Goal: Task Accomplishment & Management: Use online tool/utility

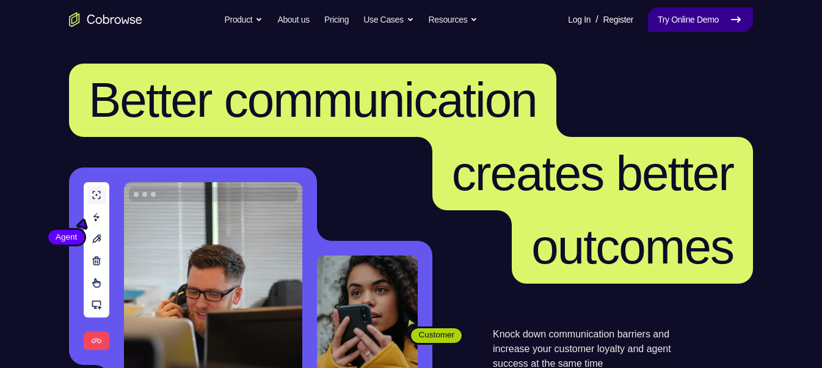
click at [673, 28] on link "Try Online Demo" at bounding box center [700, 19] width 105 height 24
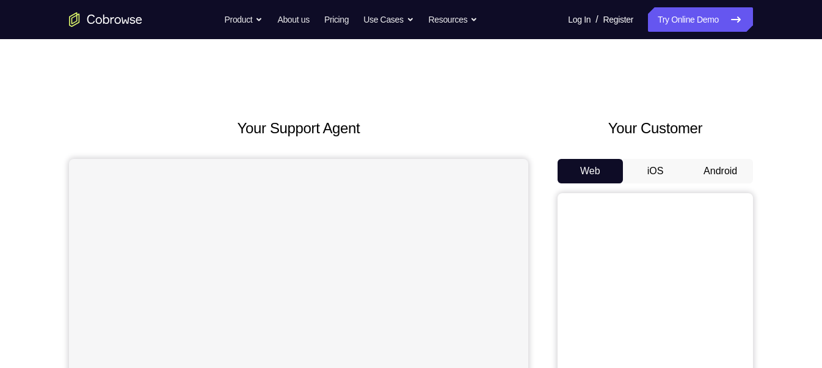
click at [729, 164] on button "Android" at bounding box center [720, 171] width 65 height 24
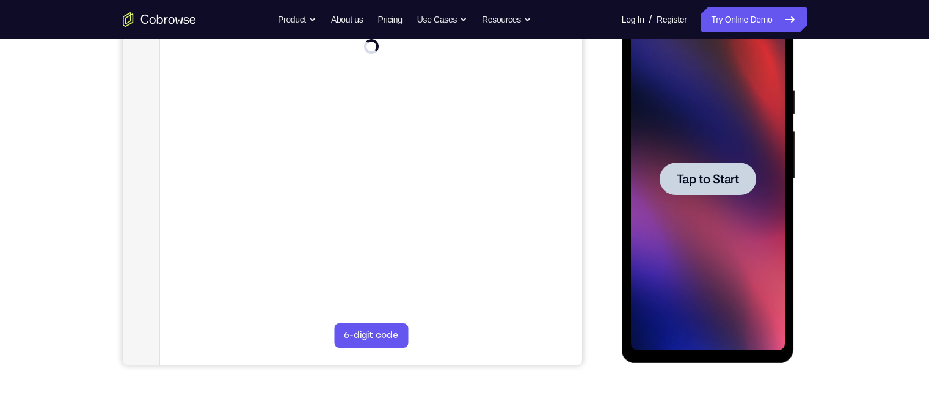
scroll to position [137, 0]
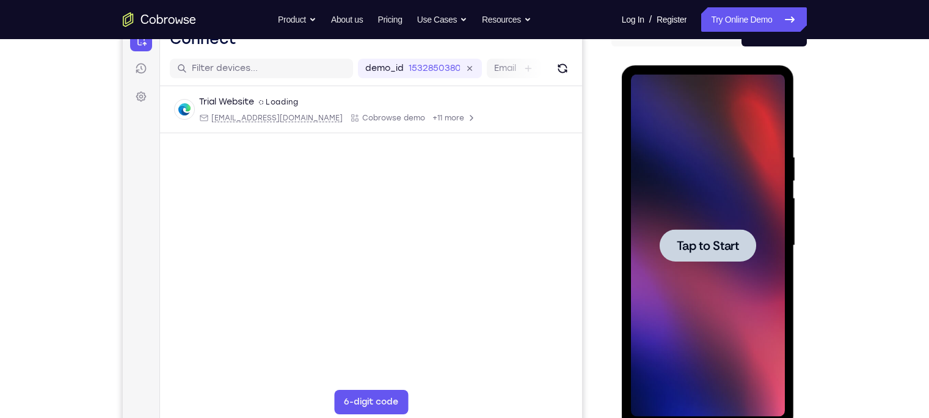
click at [721, 269] on div at bounding box center [708, 246] width 154 height 342
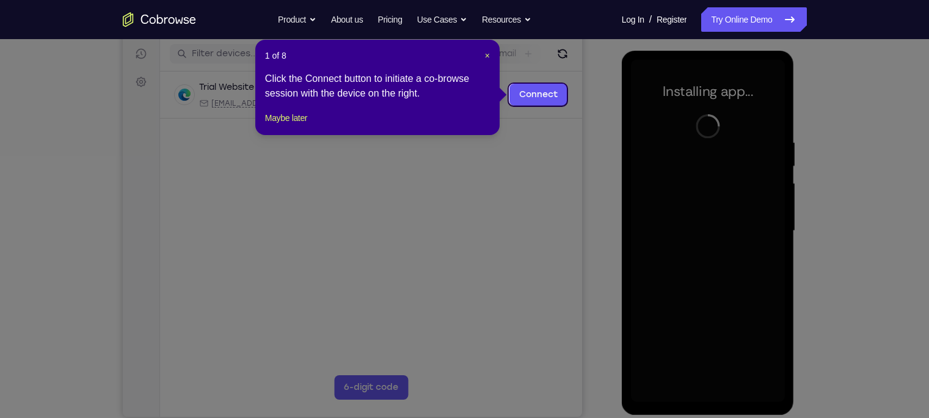
scroll to position [155, 0]
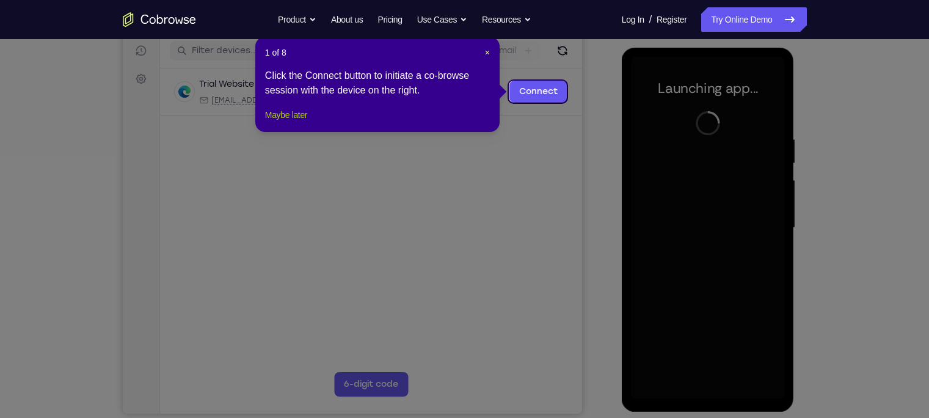
click at [280, 122] on button "Maybe later" at bounding box center [286, 115] width 42 height 15
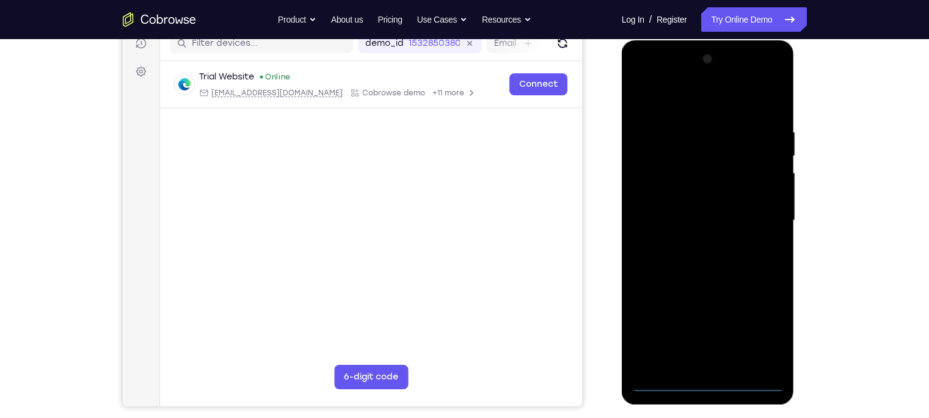
scroll to position [162, 0]
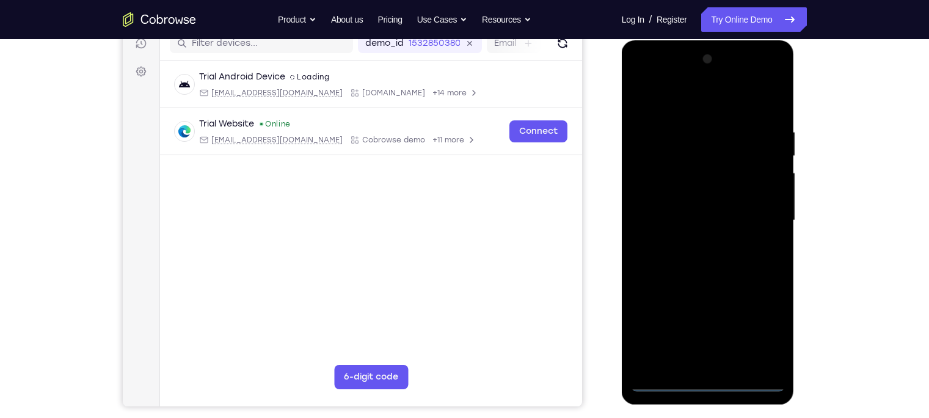
click at [706, 367] on div at bounding box center [708, 220] width 154 height 342
click at [765, 332] on div at bounding box center [708, 220] width 154 height 342
click at [640, 81] on div at bounding box center [708, 220] width 154 height 342
click at [759, 208] on div at bounding box center [708, 220] width 154 height 342
click at [695, 242] on div at bounding box center [708, 220] width 154 height 342
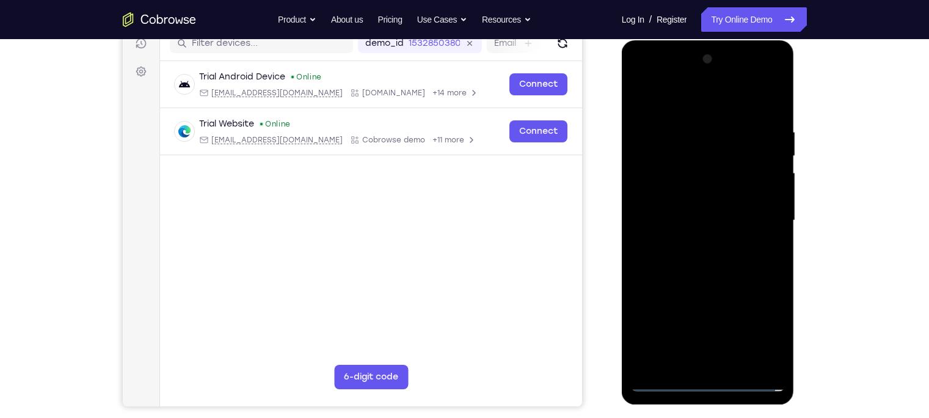
click at [705, 201] on div at bounding box center [708, 220] width 154 height 342
click at [702, 193] on div at bounding box center [708, 220] width 154 height 342
click at [706, 221] on div at bounding box center [708, 220] width 154 height 342
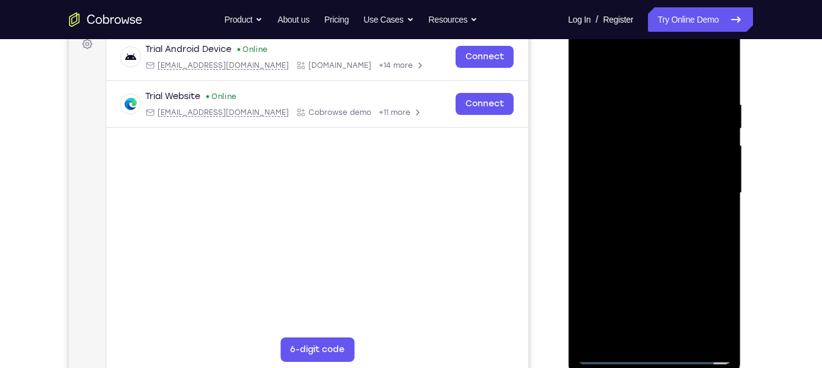
scroll to position [192, 0]
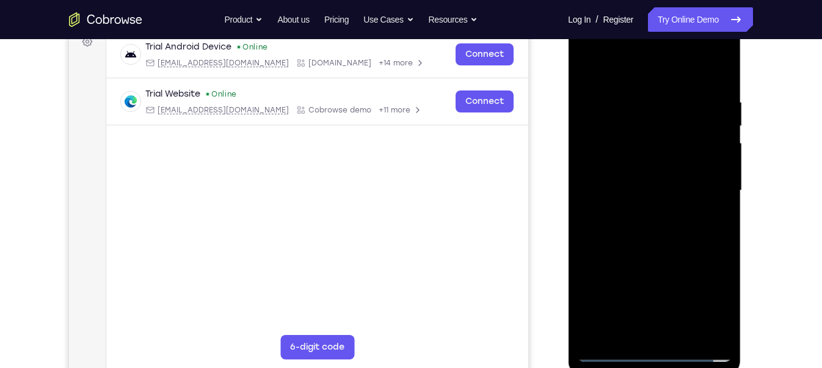
click at [652, 228] on div at bounding box center [654, 191] width 154 height 342
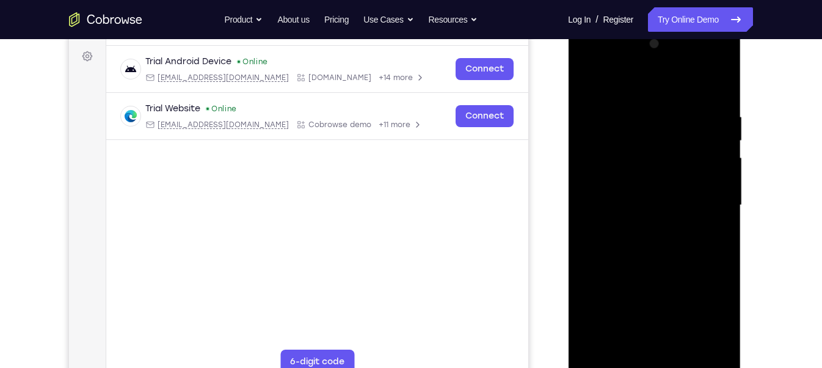
scroll to position [177, 0]
click at [663, 239] on div at bounding box center [654, 206] width 154 height 342
click at [653, 242] on div at bounding box center [654, 206] width 154 height 342
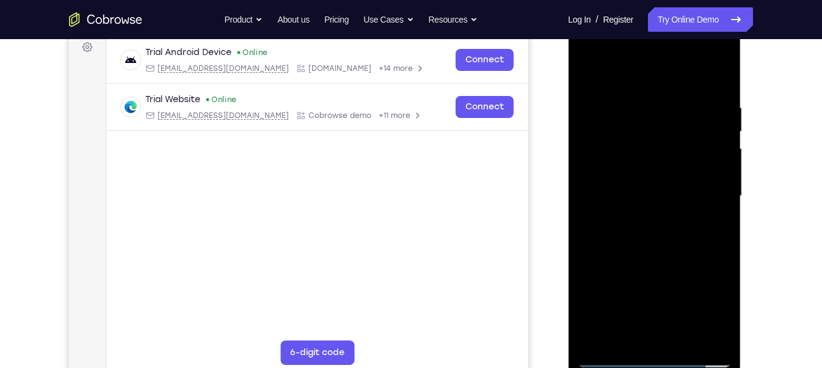
scroll to position [180, 0]
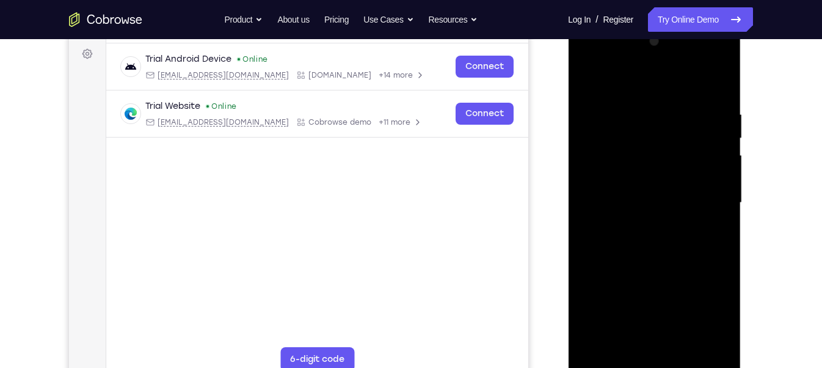
click at [685, 142] on div at bounding box center [654, 203] width 154 height 342
drag, startPoint x: 633, startPoint y: 91, endPoint x: 648, endPoint y: 43, distance: 50.4
click at [648, 43] on div at bounding box center [654, 203] width 154 height 342
click at [716, 93] on div at bounding box center [654, 203] width 154 height 342
click at [636, 114] on div at bounding box center [654, 203] width 154 height 342
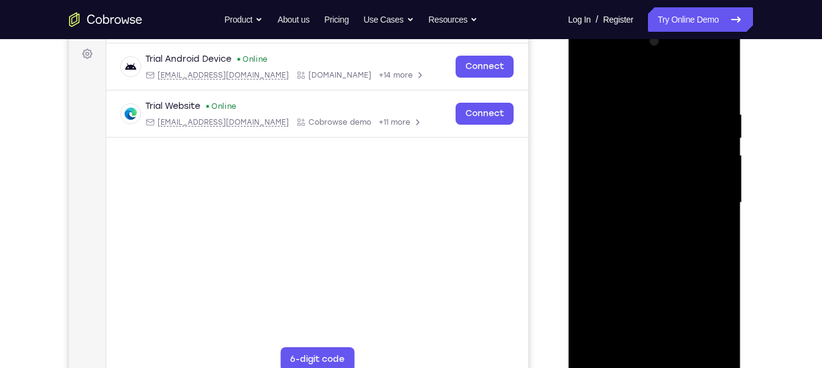
click at [595, 211] on div at bounding box center [654, 203] width 154 height 342
click at [708, 217] on div at bounding box center [654, 203] width 154 height 342
click at [713, 129] on div at bounding box center [654, 203] width 154 height 342
click at [715, 134] on div at bounding box center [654, 203] width 154 height 342
click at [585, 159] on div at bounding box center [654, 203] width 154 height 342
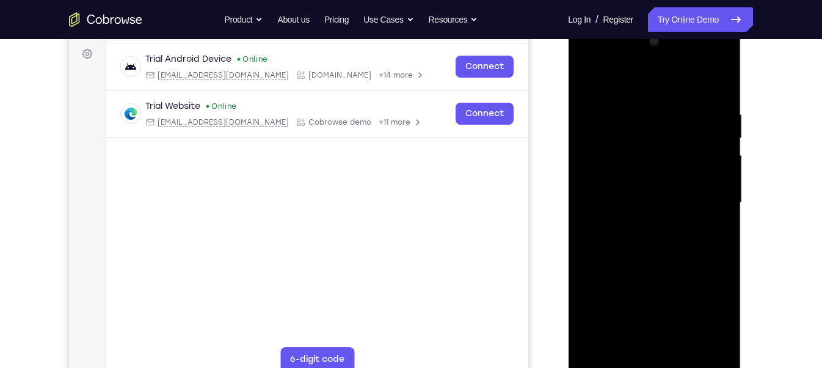
click at [592, 84] on div at bounding box center [654, 203] width 154 height 342
click at [588, 75] on div at bounding box center [654, 203] width 154 height 342
click at [705, 136] on div at bounding box center [654, 203] width 154 height 342
click at [712, 123] on div at bounding box center [654, 203] width 154 height 342
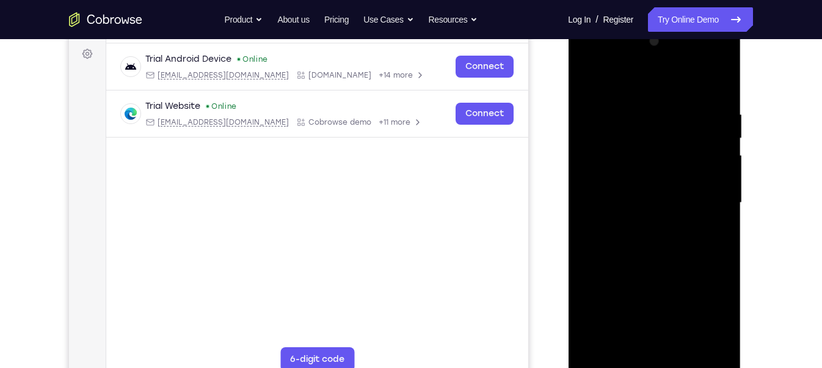
click at [716, 82] on div at bounding box center [654, 203] width 154 height 342
click at [678, 351] on div at bounding box center [654, 203] width 154 height 342
click at [652, 268] on div at bounding box center [654, 203] width 154 height 342
click at [658, 194] on div at bounding box center [654, 203] width 154 height 342
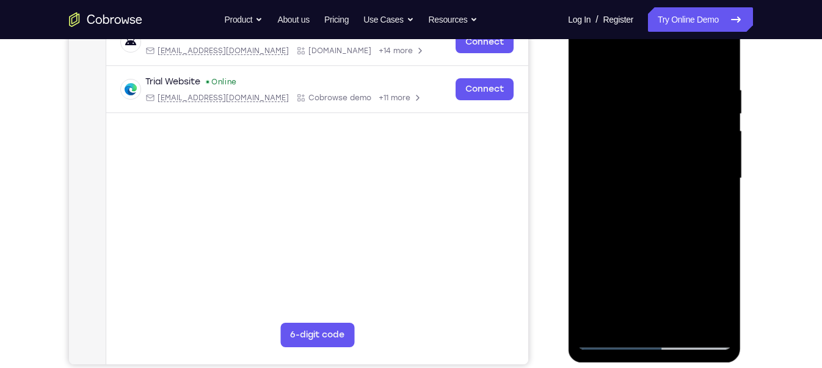
scroll to position [193, 0]
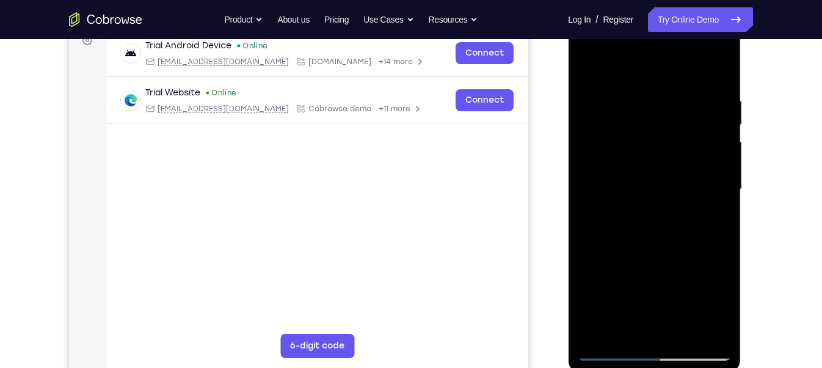
click at [592, 67] on div at bounding box center [654, 189] width 154 height 342
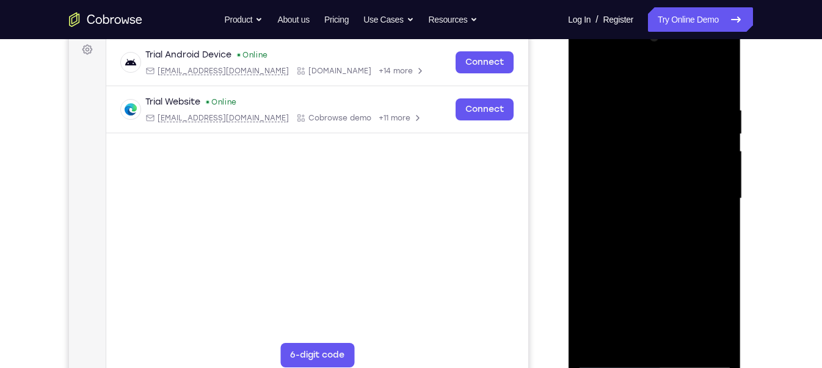
scroll to position [183, 0]
click at [646, 123] on div at bounding box center [654, 200] width 154 height 342
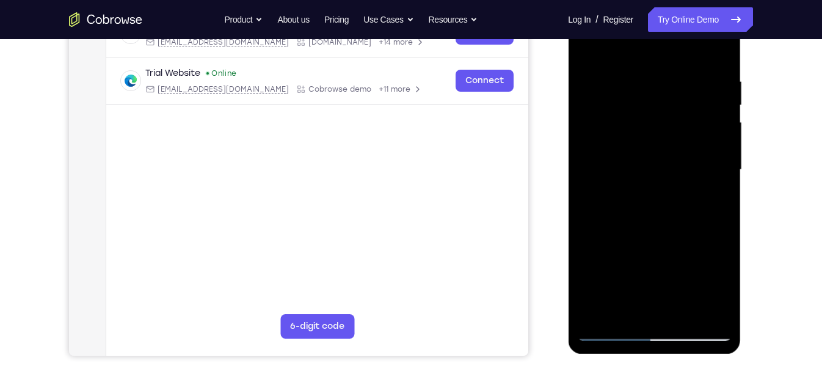
scroll to position [213, 0]
click at [610, 325] on div at bounding box center [654, 169] width 154 height 342
click at [649, 173] on div at bounding box center [654, 169] width 154 height 342
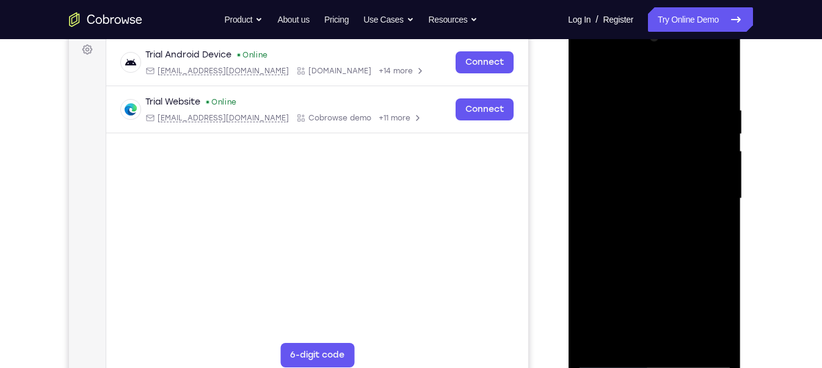
scroll to position [178, 0]
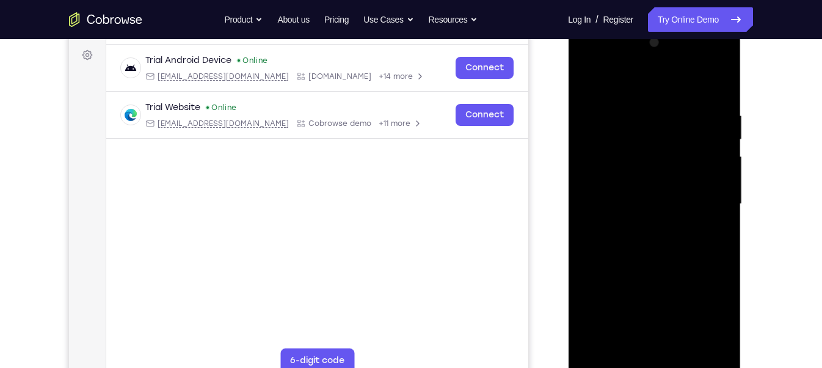
click at [591, 79] on div at bounding box center [654, 204] width 154 height 342
click at [715, 79] on div at bounding box center [654, 204] width 154 height 342
drag, startPoint x: 723, startPoint y: 79, endPoint x: 715, endPoint y: 79, distance: 7.9
click at [715, 79] on div at bounding box center [654, 204] width 154 height 342
click at [722, 79] on div at bounding box center [654, 204] width 154 height 342
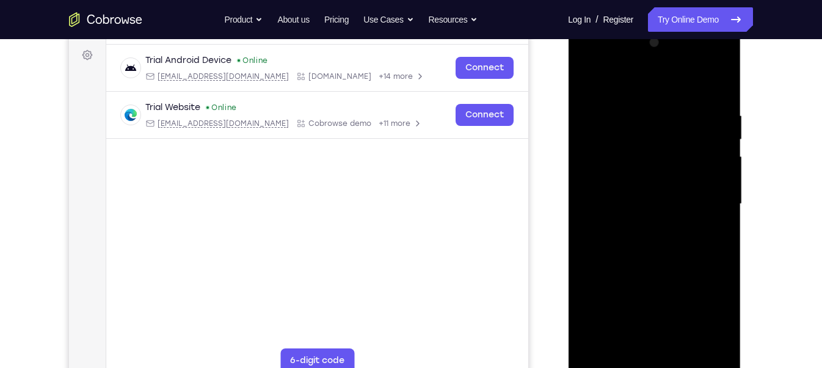
click at [588, 77] on div at bounding box center [654, 204] width 154 height 342
drag, startPoint x: 649, startPoint y: 233, endPoint x: 678, endPoint y: 133, distance: 103.6
drag, startPoint x: 678, startPoint y: 133, endPoint x: 704, endPoint y: 179, distance: 52.8
click at [704, 179] on div at bounding box center [654, 204] width 154 height 342
click at [724, 158] on div at bounding box center [654, 204] width 154 height 342
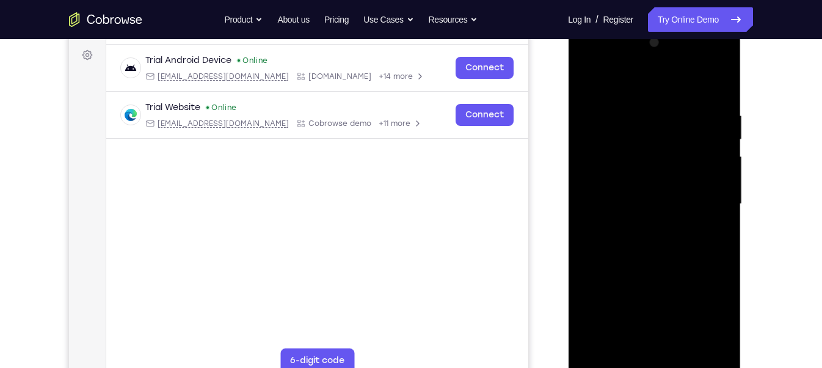
click at [723, 198] on div at bounding box center [654, 204] width 154 height 342
click at [723, 238] on div at bounding box center [654, 204] width 154 height 342
click at [724, 222] on div at bounding box center [654, 204] width 154 height 342
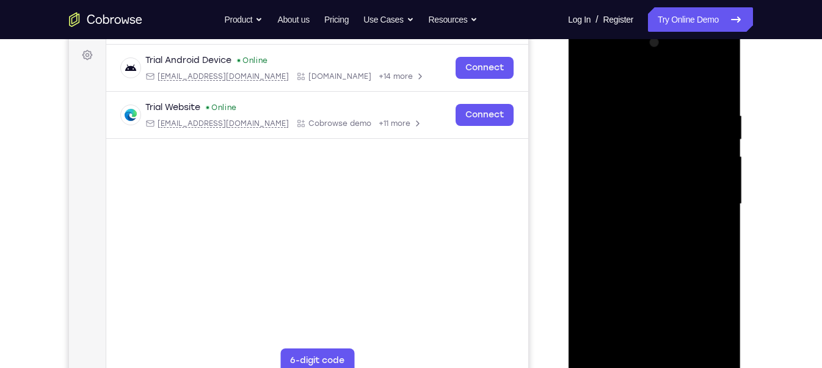
click at [724, 222] on div at bounding box center [654, 204] width 154 height 342
click at [721, 158] on div at bounding box center [654, 204] width 154 height 342
click at [721, 164] on div at bounding box center [654, 204] width 154 height 342
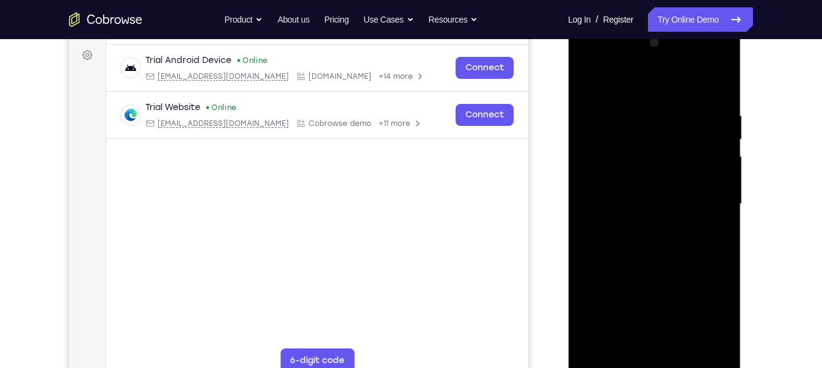
click at [721, 164] on div at bounding box center [654, 204] width 154 height 342
